Goal: Use online tool/utility: Utilize a website feature to perform a specific function

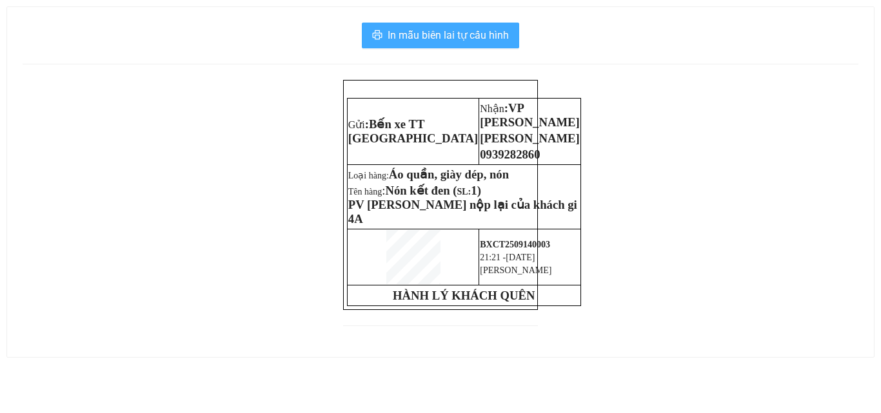
click at [455, 31] on span "In mẫu biên lai tự cấu hình" at bounding box center [448, 35] width 121 height 16
click at [434, 32] on span "In mẫu biên lai tự cấu hình" at bounding box center [448, 35] width 121 height 16
click at [466, 39] on span "In mẫu biên lai tự cấu hình" at bounding box center [448, 35] width 121 height 16
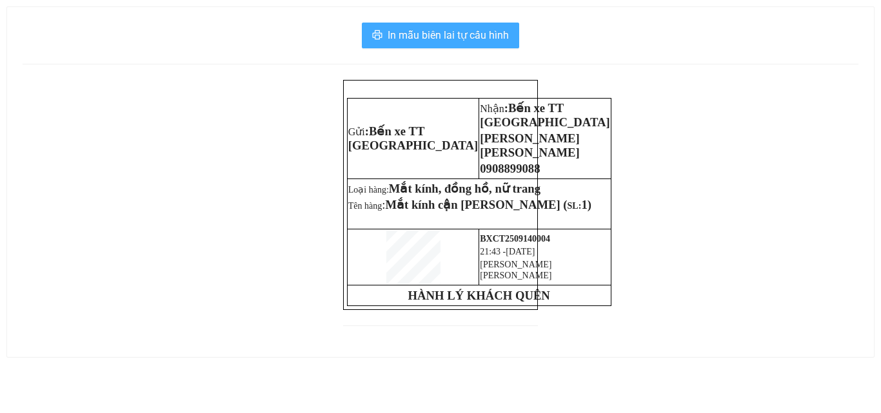
click at [483, 43] on span "In mẫu biên lai tự cấu hình" at bounding box center [448, 35] width 121 height 16
